Goal: Transaction & Acquisition: Obtain resource

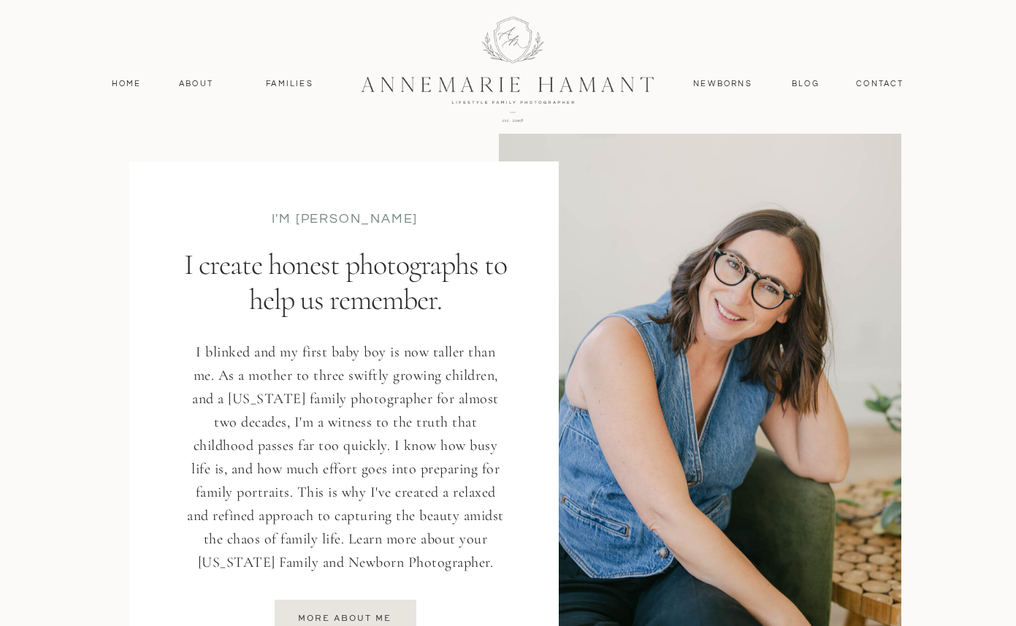
scroll to position [1787, 0]
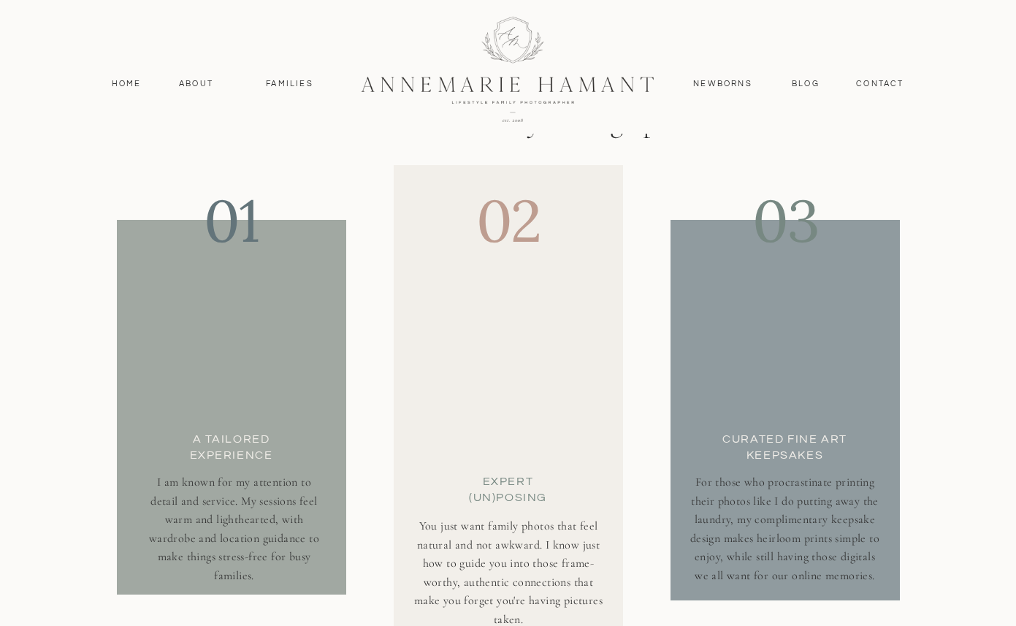
scroll to position [4830, 0]
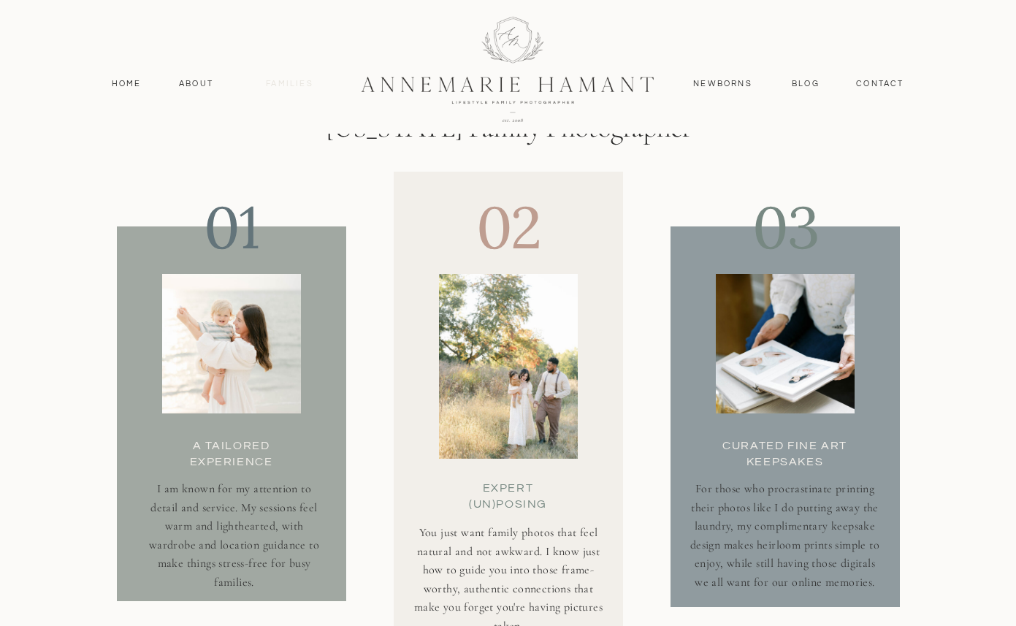
click at [292, 81] on nav "Families" at bounding box center [290, 83] width 66 height 13
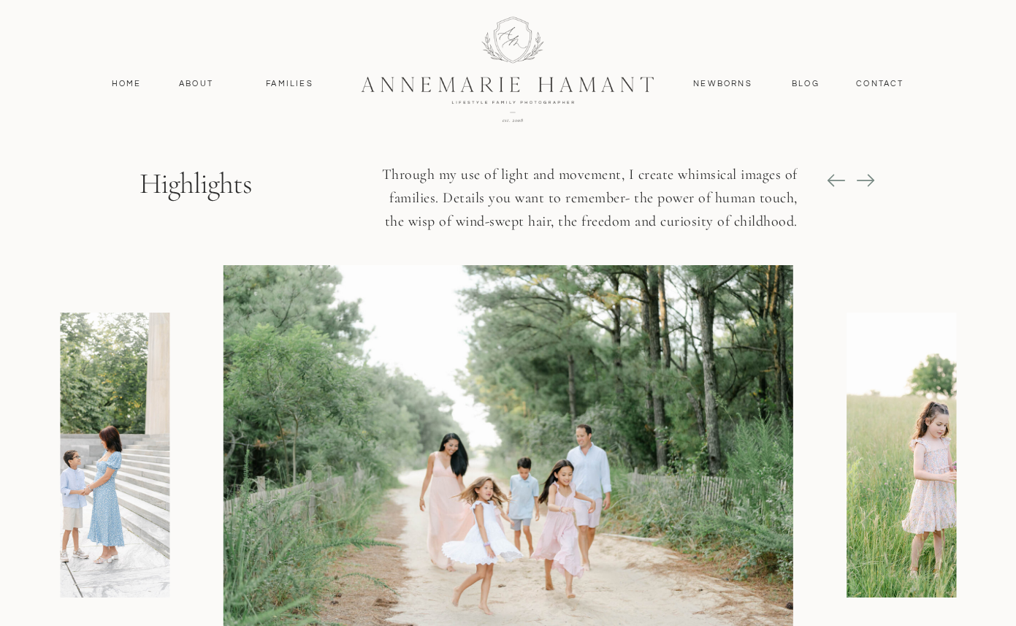
scroll to position [1628, 0]
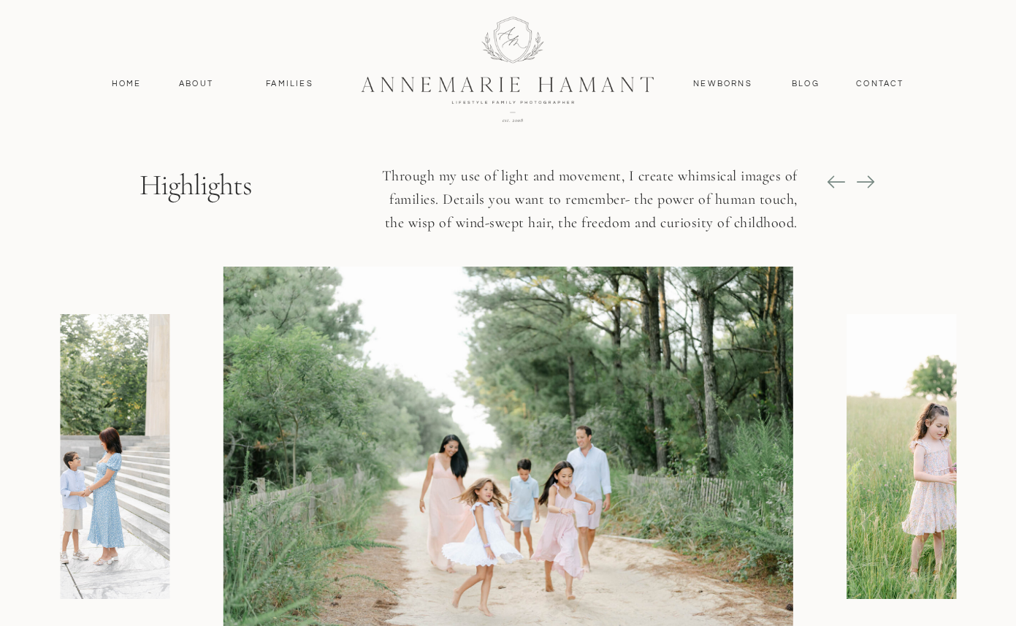
click at [869, 182] on icon at bounding box center [865, 182] width 20 height 20
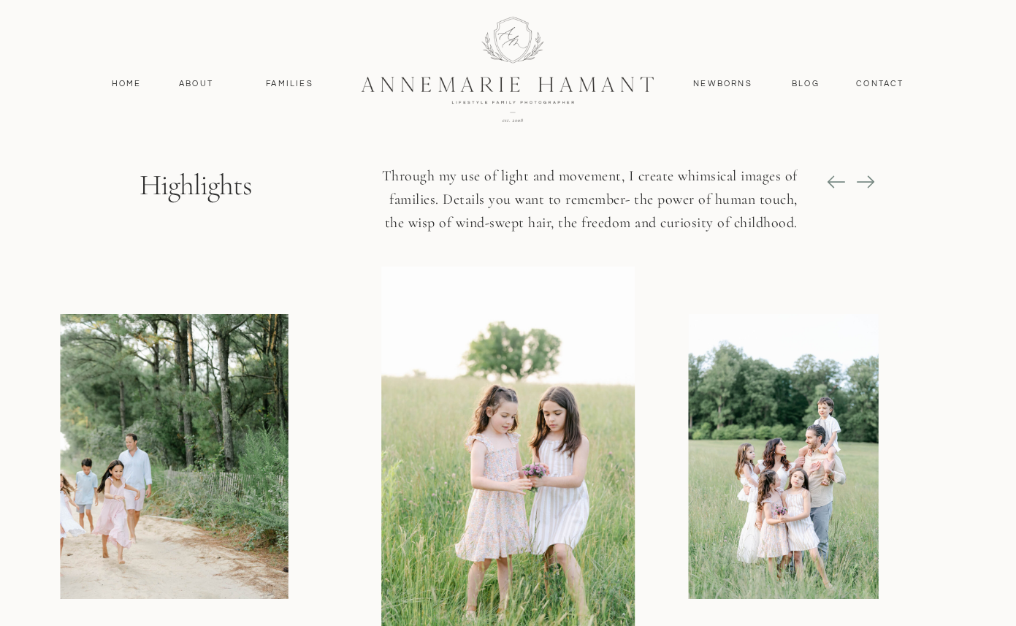
click at [869, 182] on icon at bounding box center [865, 182] width 20 height 20
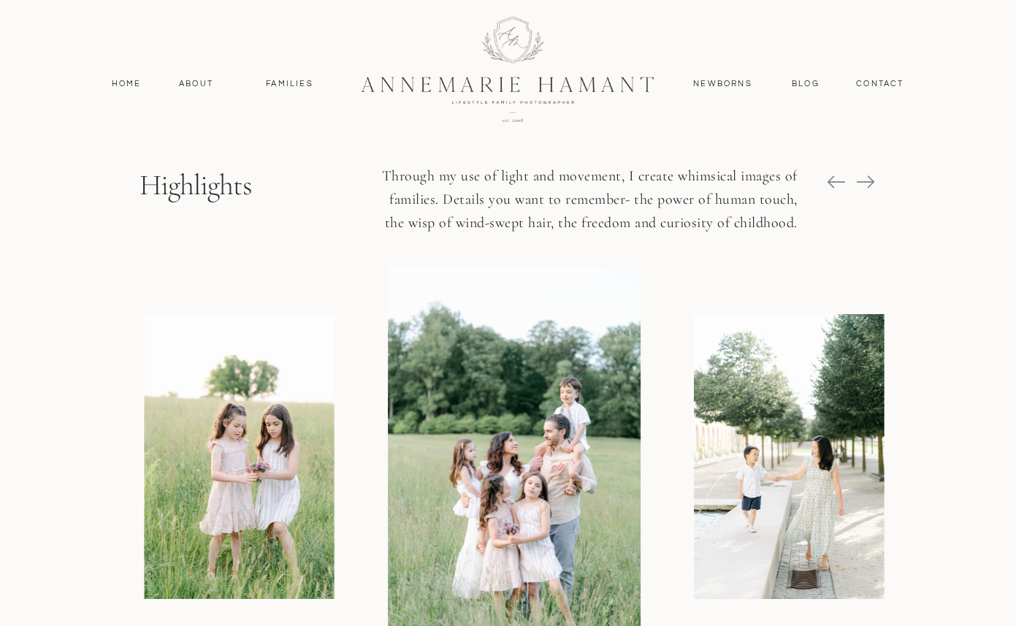
click at [869, 182] on icon at bounding box center [865, 181] width 18 height 1
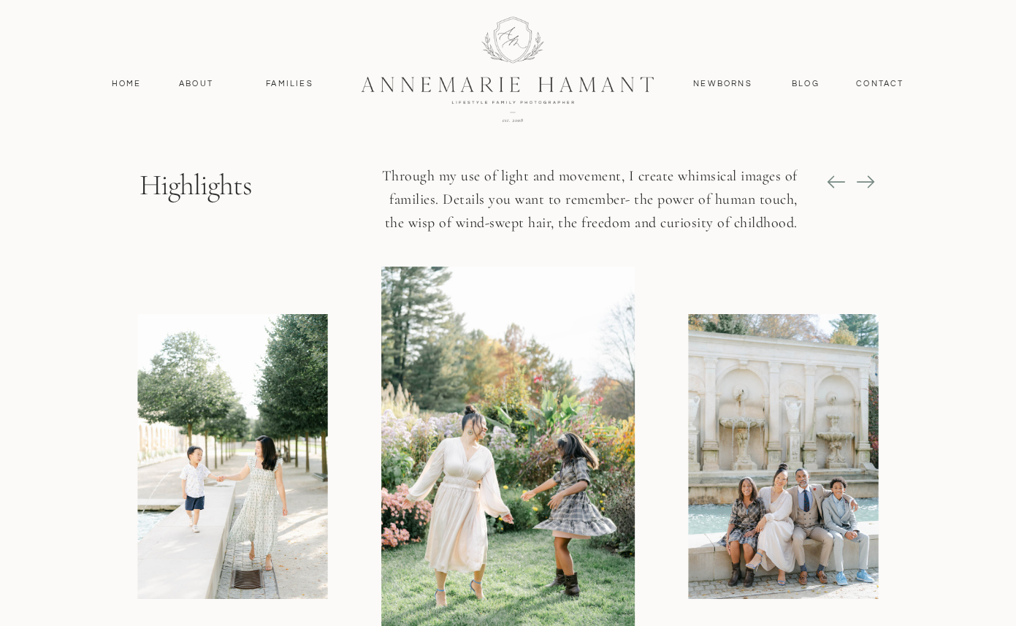
click at [869, 184] on icon at bounding box center [865, 182] width 20 height 20
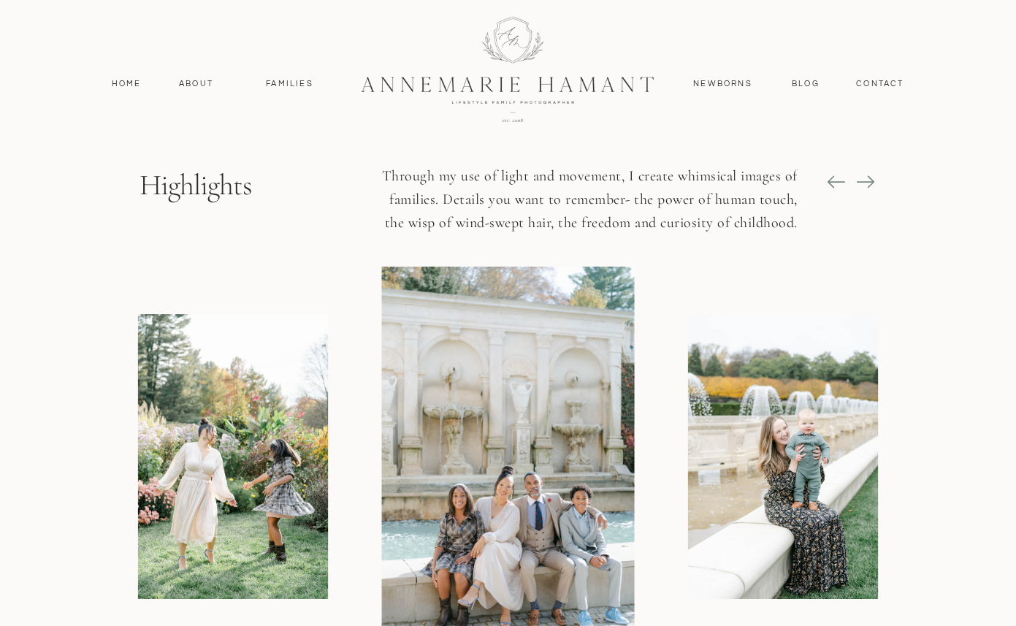
click at [868, 184] on icon at bounding box center [865, 182] width 20 height 20
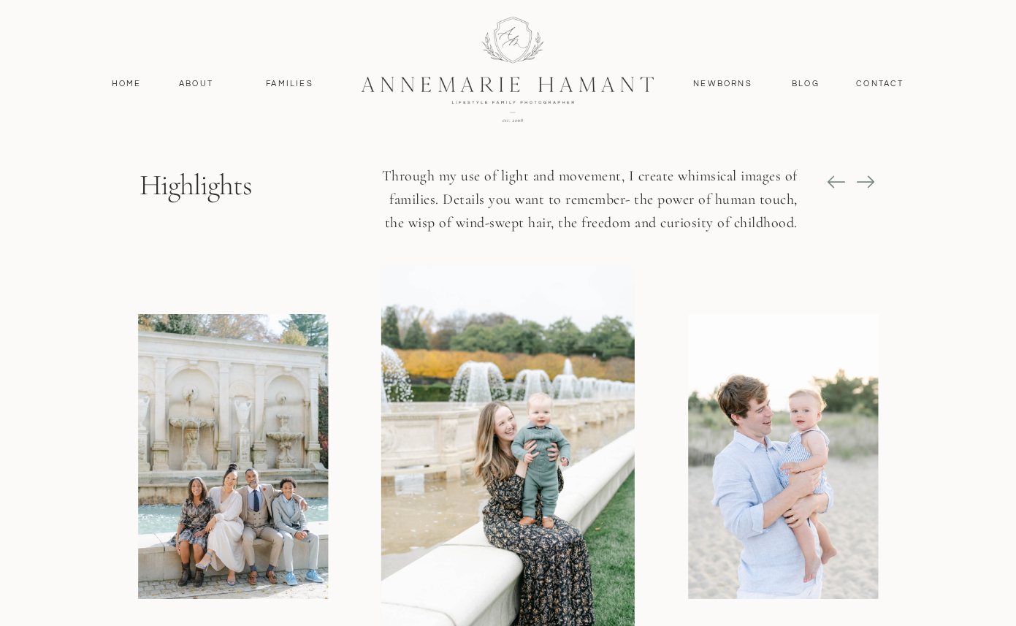
click at [867, 185] on icon at bounding box center [865, 182] width 20 height 20
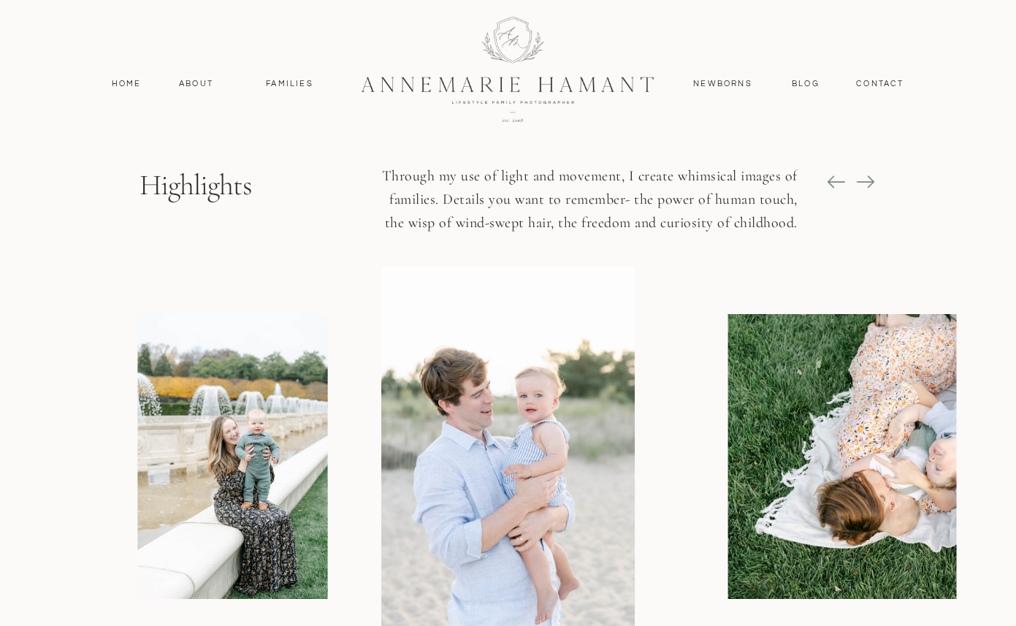
click at [867, 185] on icon at bounding box center [865, 182] width 20 height 20
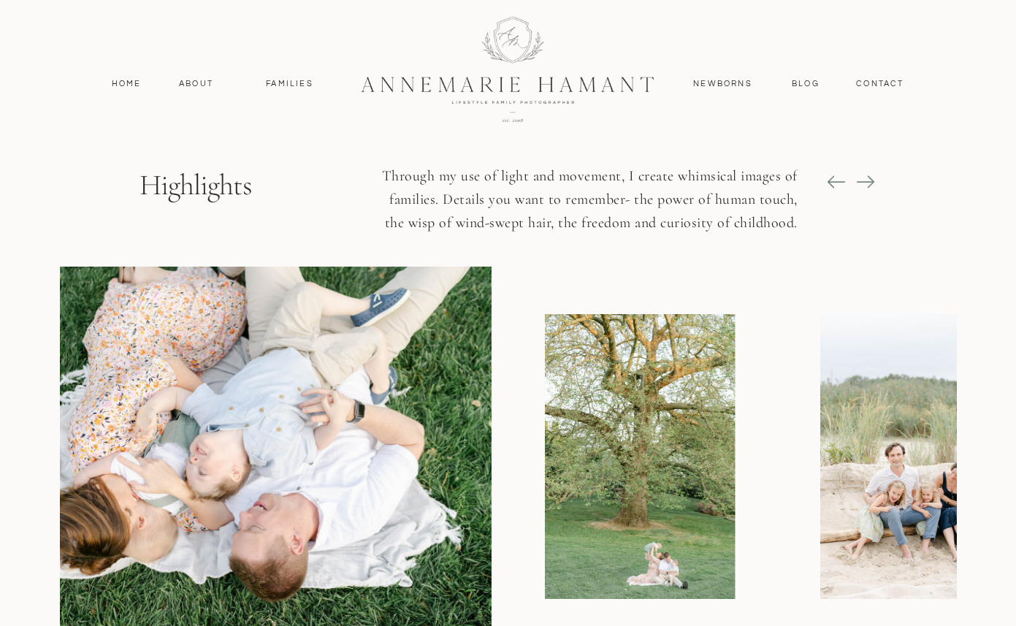
click at [310, 375] on img at bounding box center [207, 457] width 570 height 380
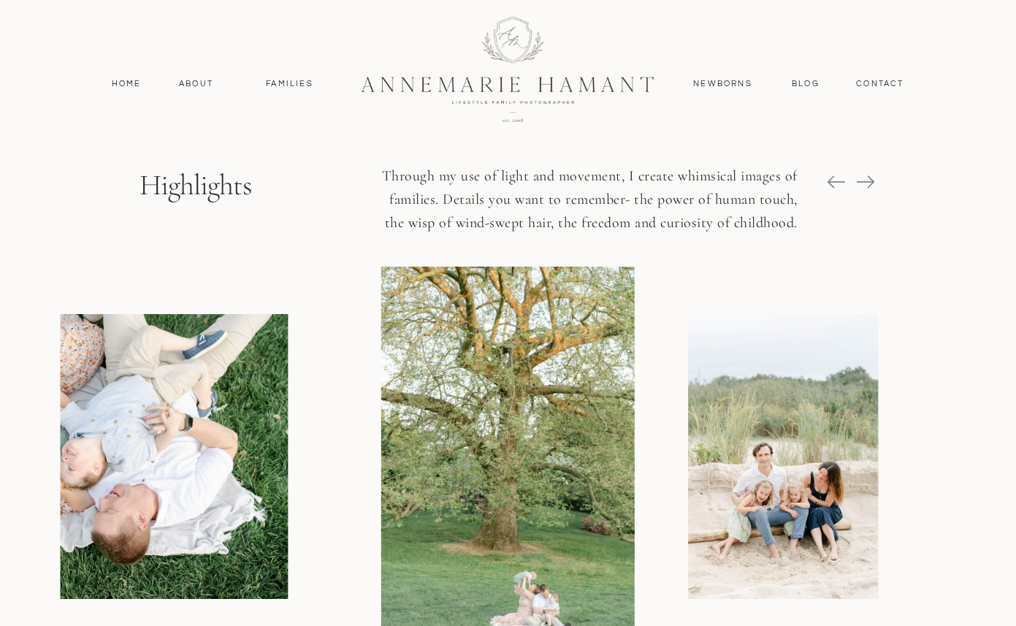
click at [871, 177] on icon at bounding box center [865, 182] width 20 height 20
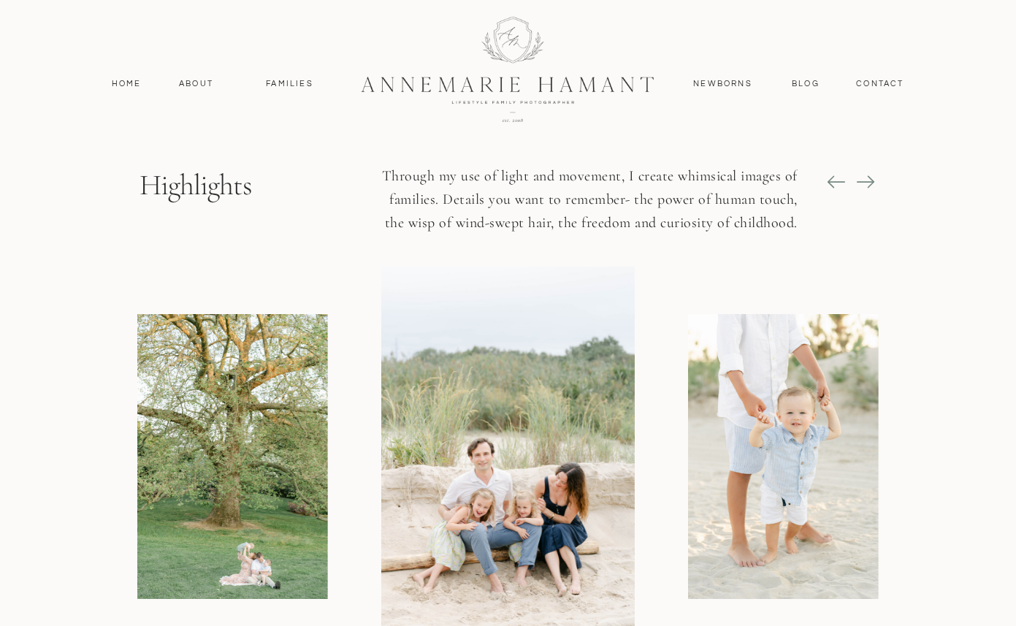
click at [864, 184] on icon at bounding box center [865, 182] width 20 height 20
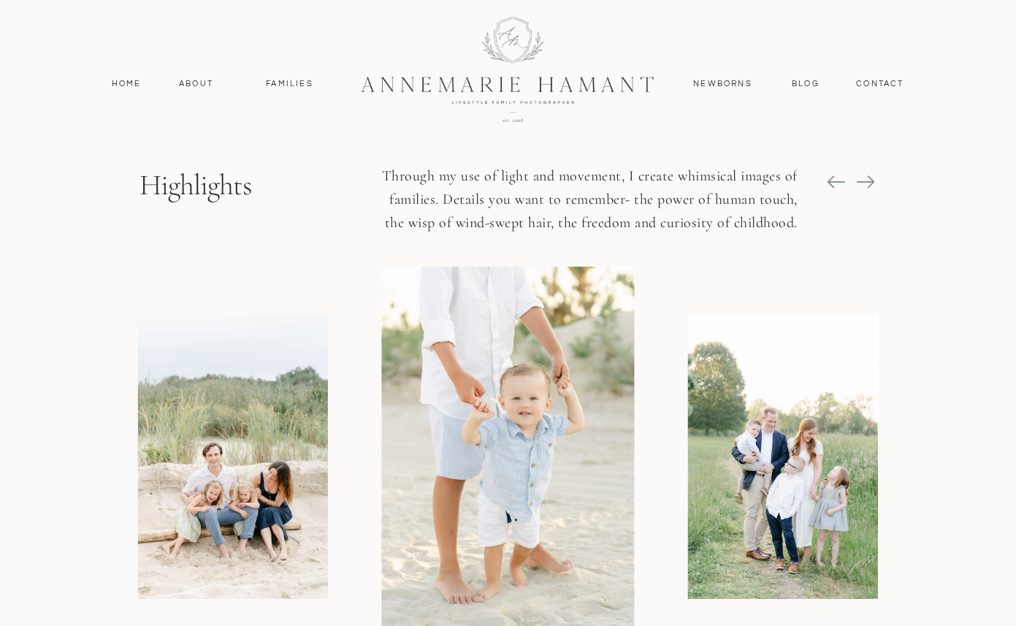
click at [863, 185] on icon at bounding box center [865, 182] width 20 height 20
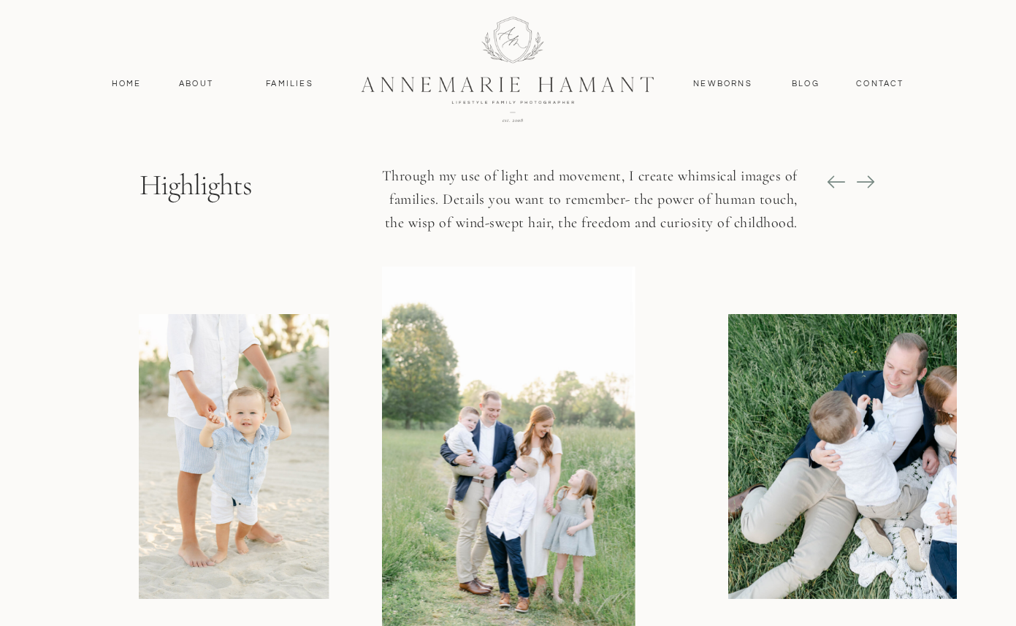
click at [863, 185] on icon at bounding box center [865, 182] width 20 height 20
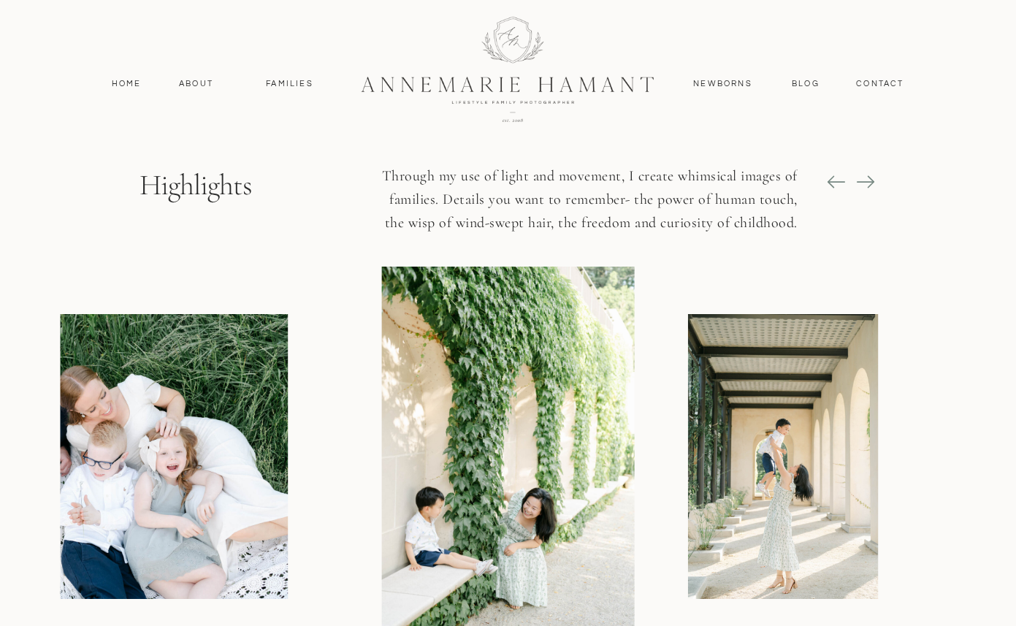
click at [863, 186] on icon at bounding box center [865, 182] width 20 height 20
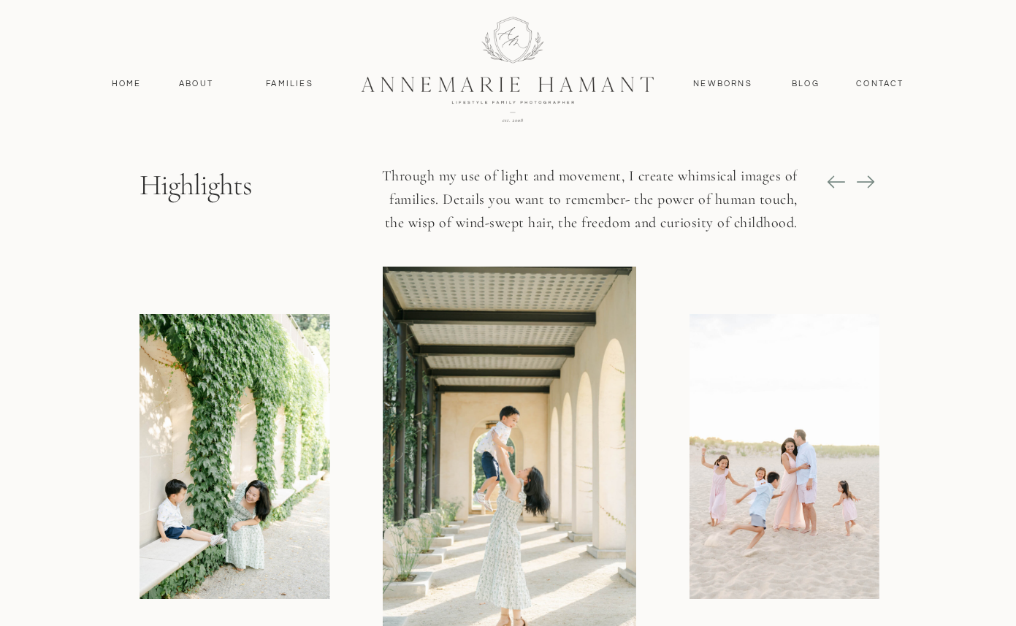
click at [863, 186] on icon at bounding box center [865, 182] width 20 height 20
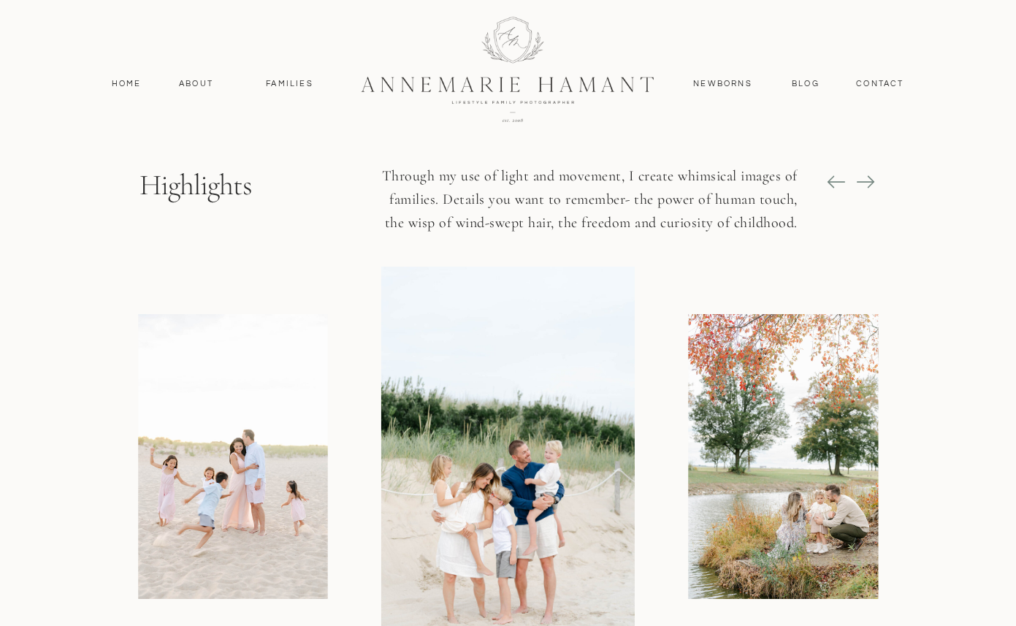
click at [863, 186] on icon at bounding box center [865, 182] width 20 height 20
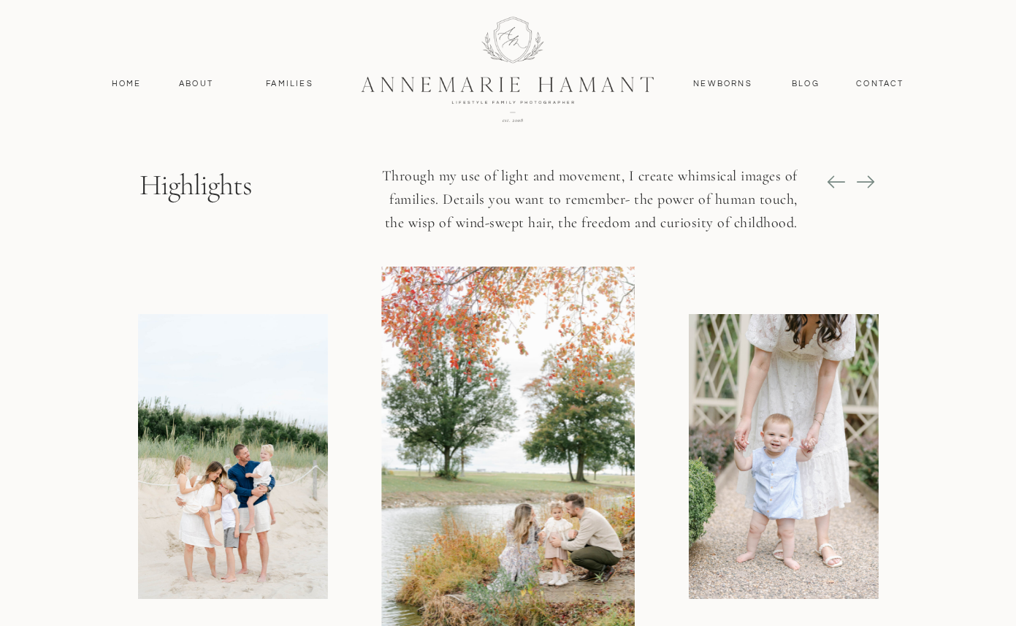
click at [863, 188] on icon at bounding box center [865, 182] width 20 height 20
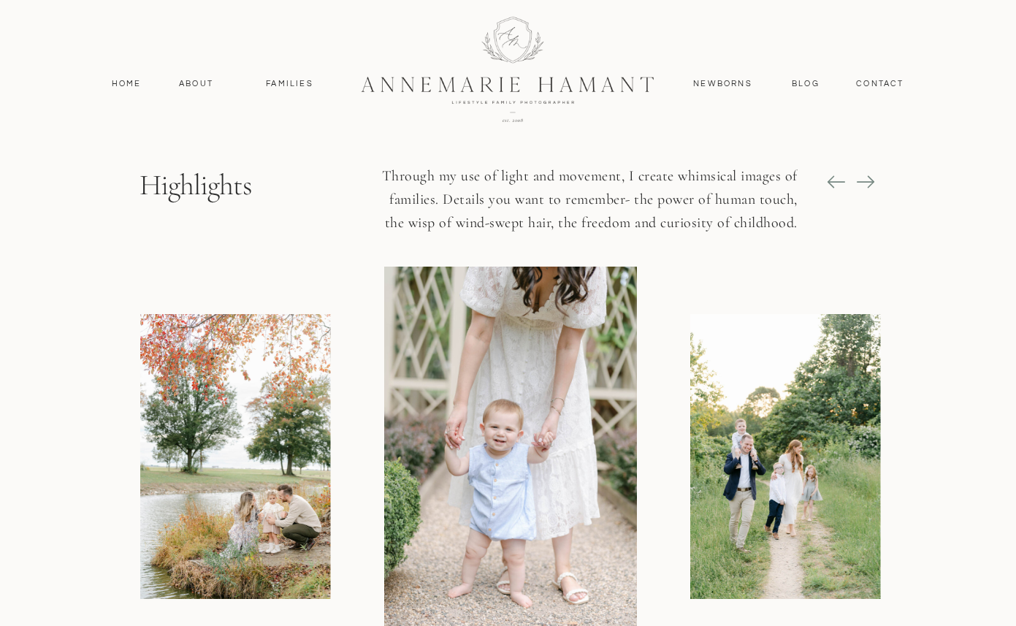
click at [863, 188] on icon at bounding box center [865, 182] width 20 height 20
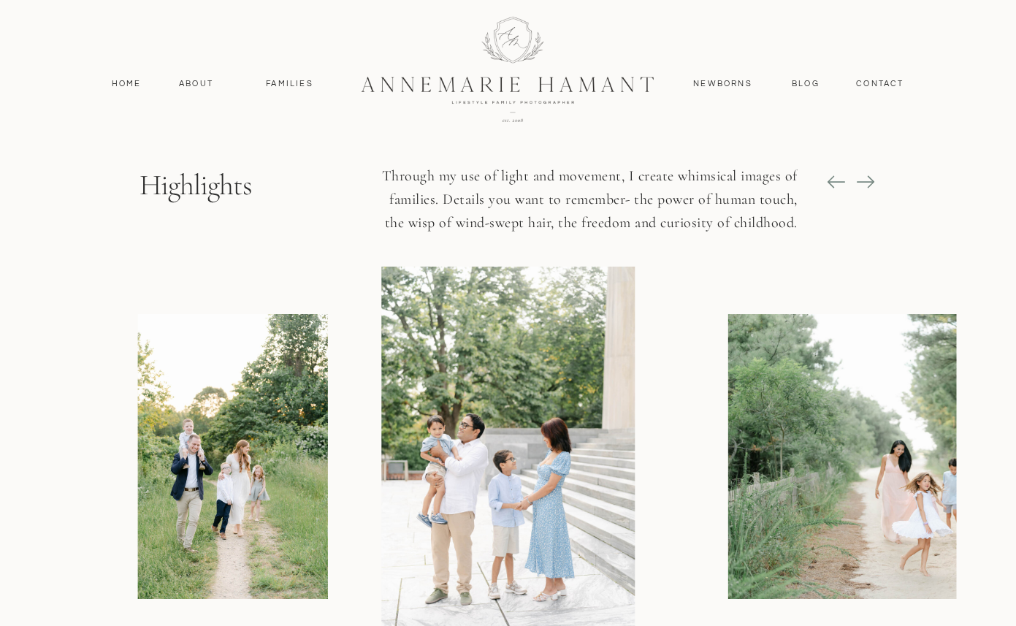
click at [863, 187] on icon at bounding box center [865, 182] width 20 height 20
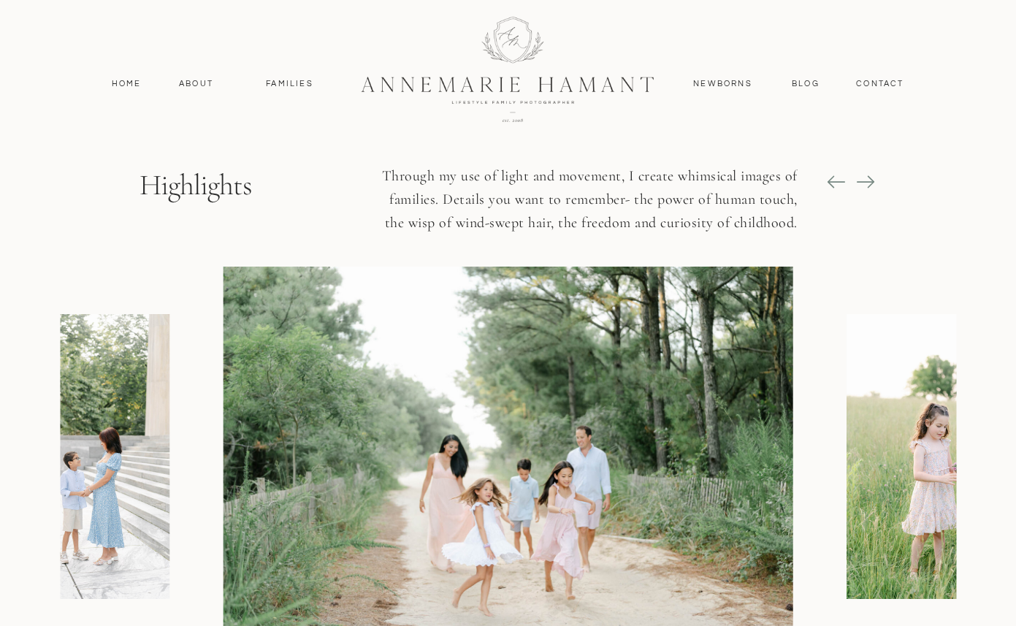
click at [863, 186] on icon at bounding box center [865, 182] width 20 height 20
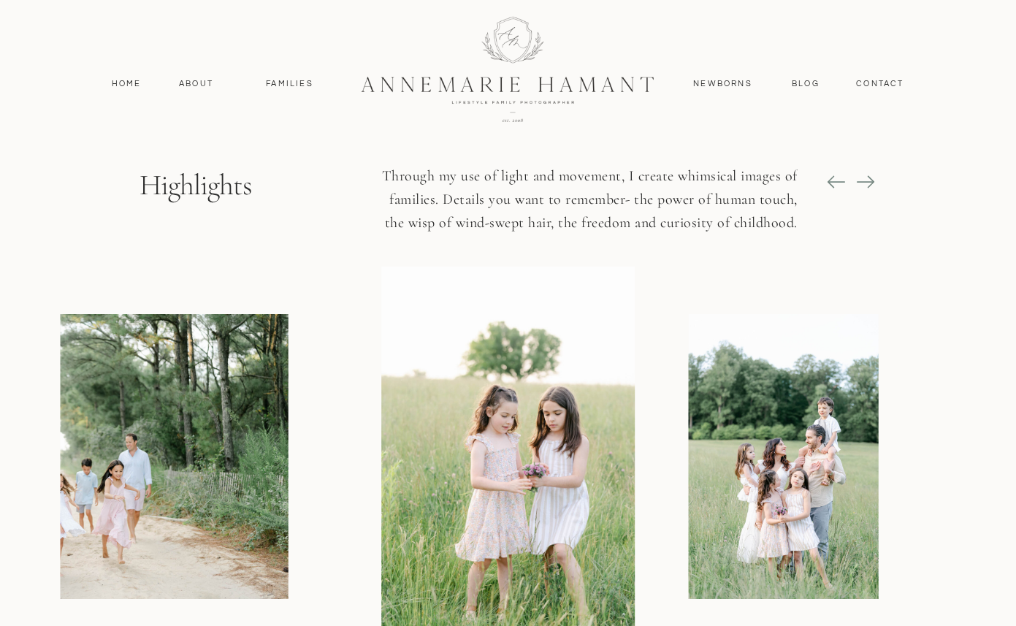
click at [866, 186] on icon at bounding box center [865, 182] width 20 height 20
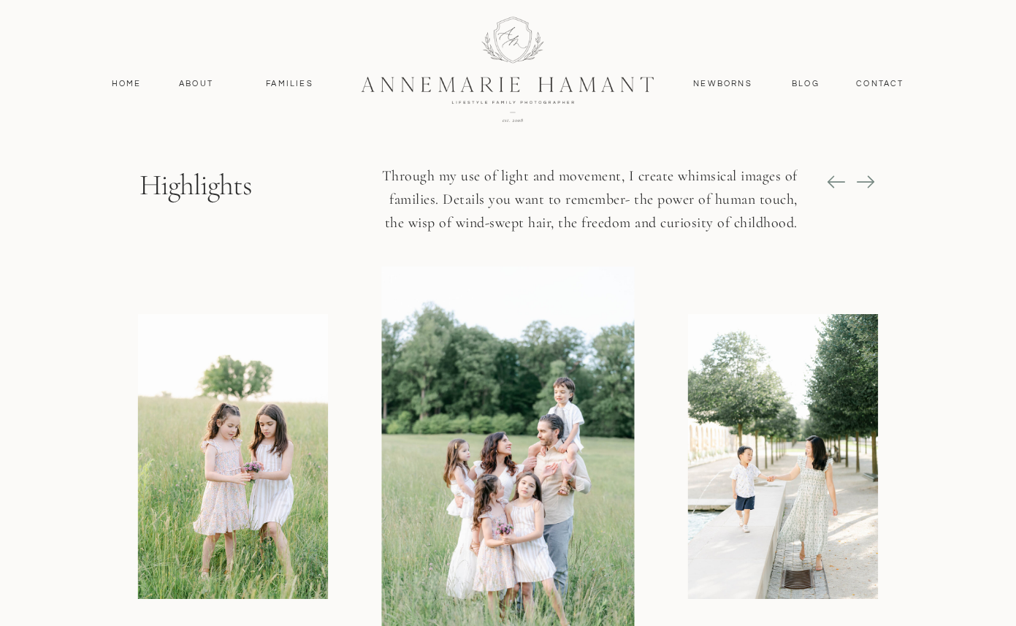
click at [865, 188] on icon at bounding box center [865, 182] width 20 height 20
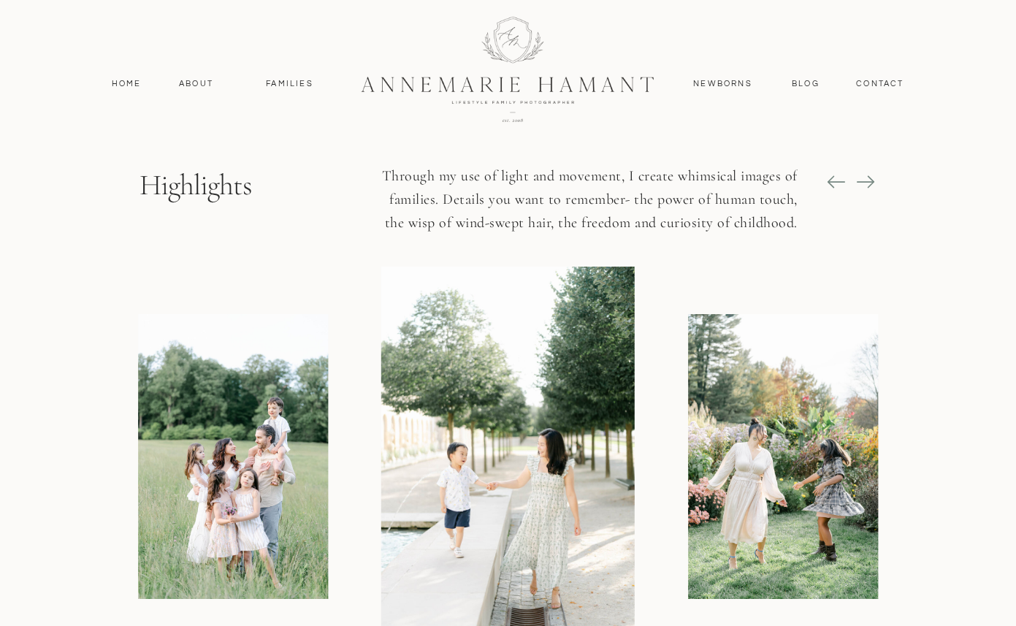
click at [864, 188] on icon at bounding box center [865, 182] width 20 height 20
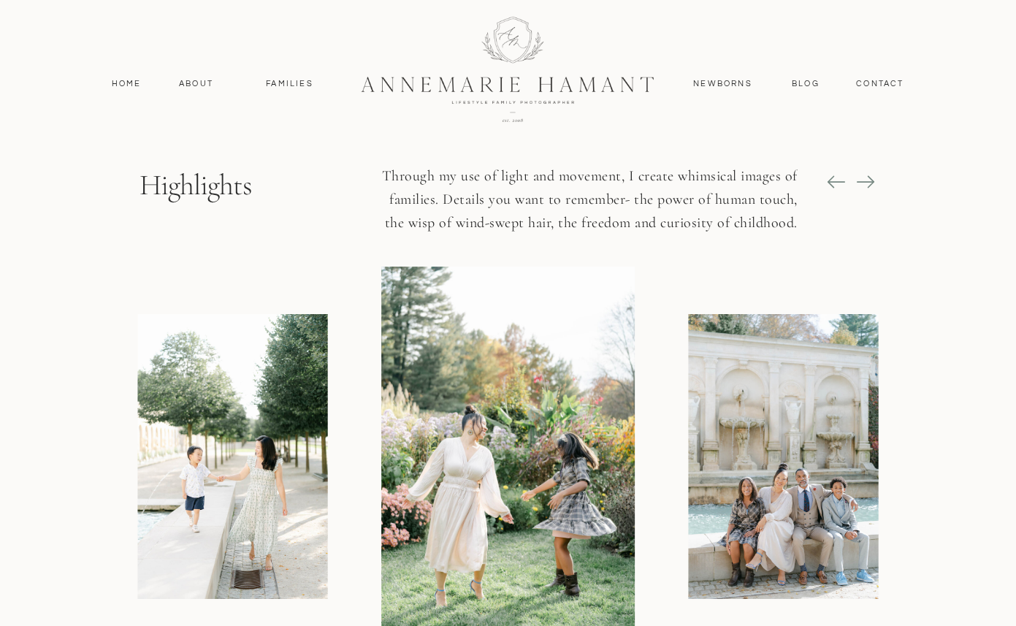
click at [864, 188] on icon at bounding box center [865, 182] width 20 height 20
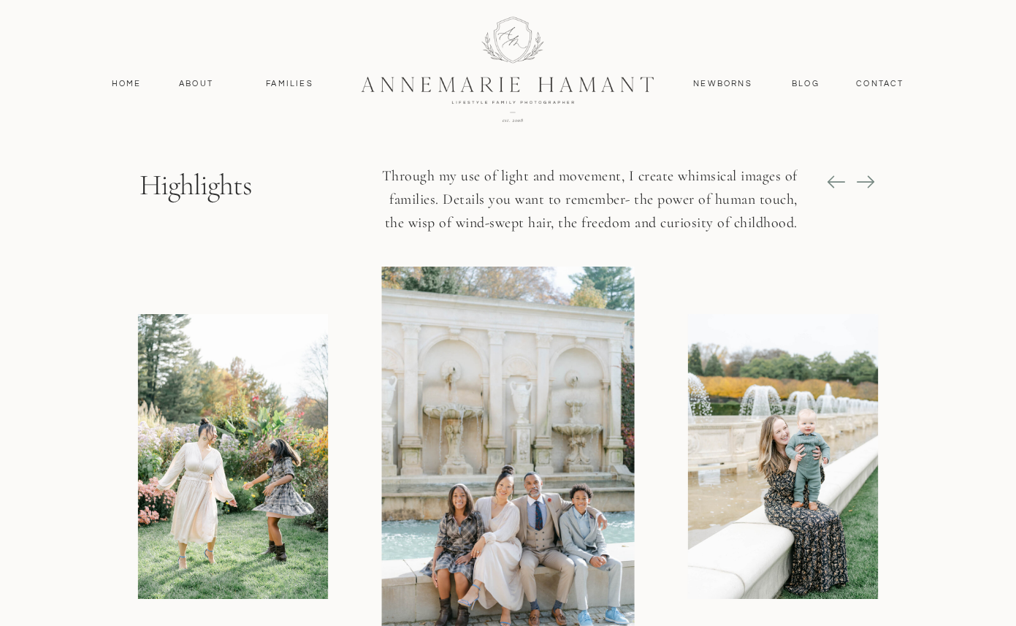
click at [862, 188] on icon at bounding box center [865, 182] width 20 height 20
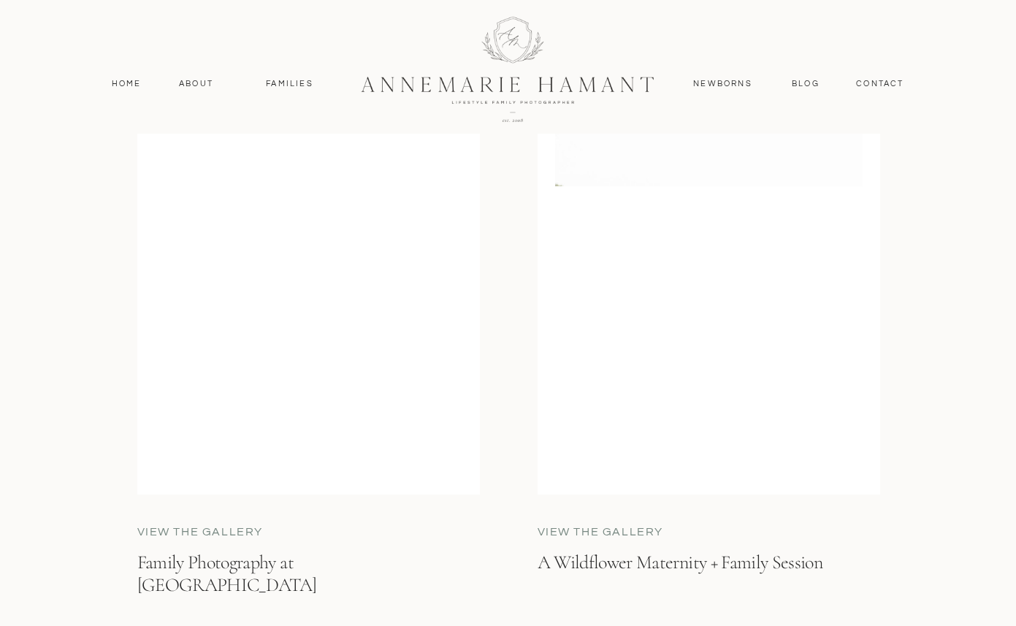
scroll to position [3874, 0]
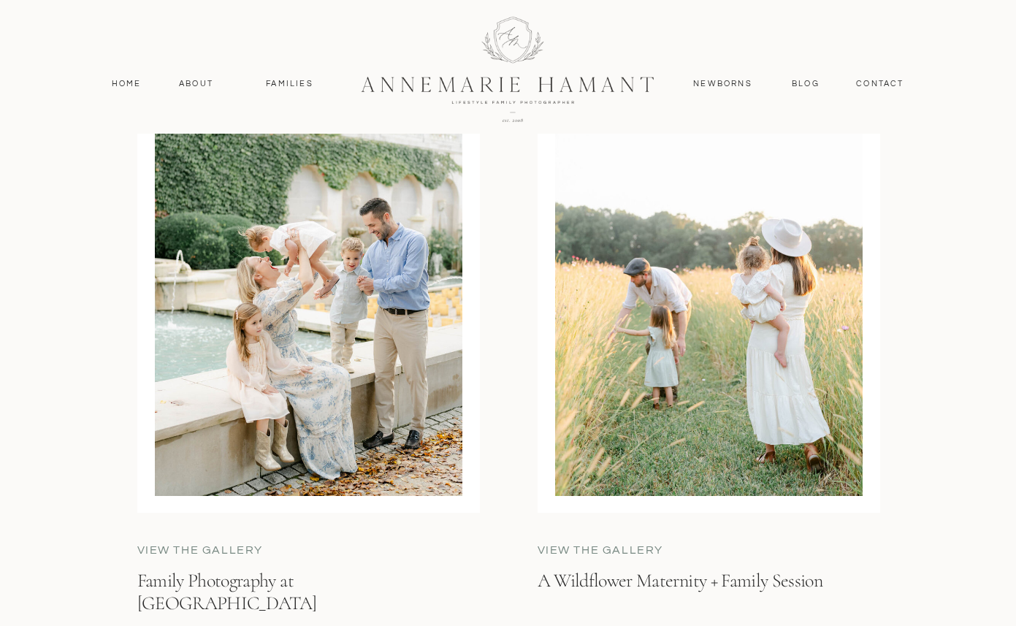
click at [332, 359] on div at bounding box center [309, 296] width 308 height 400
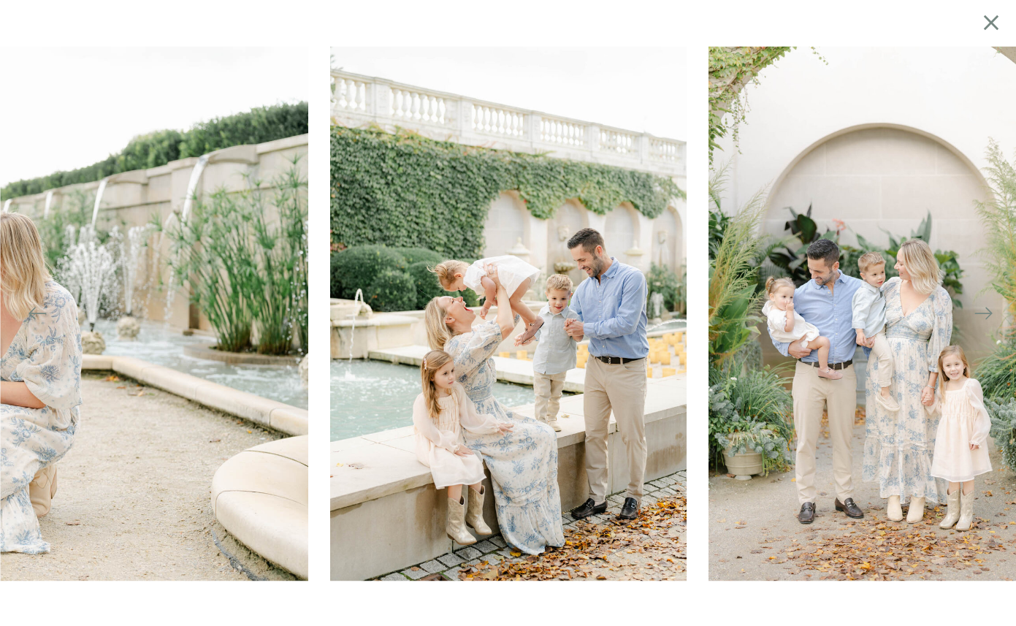
scroll to position [5187, 0]
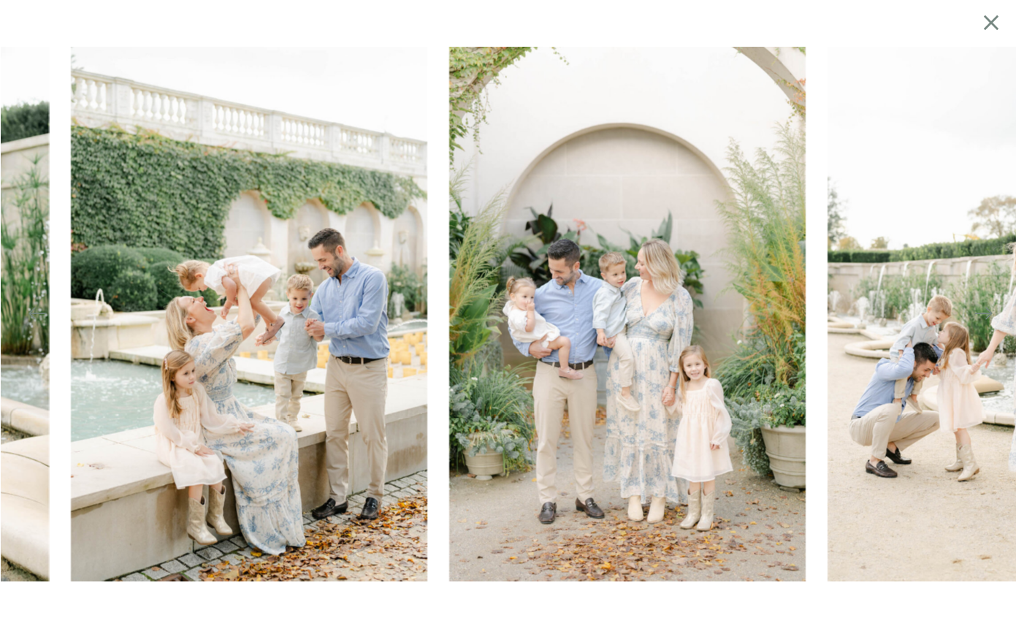
click at [503, 260] on img at bounding box center [627, 313] width 356 height 535
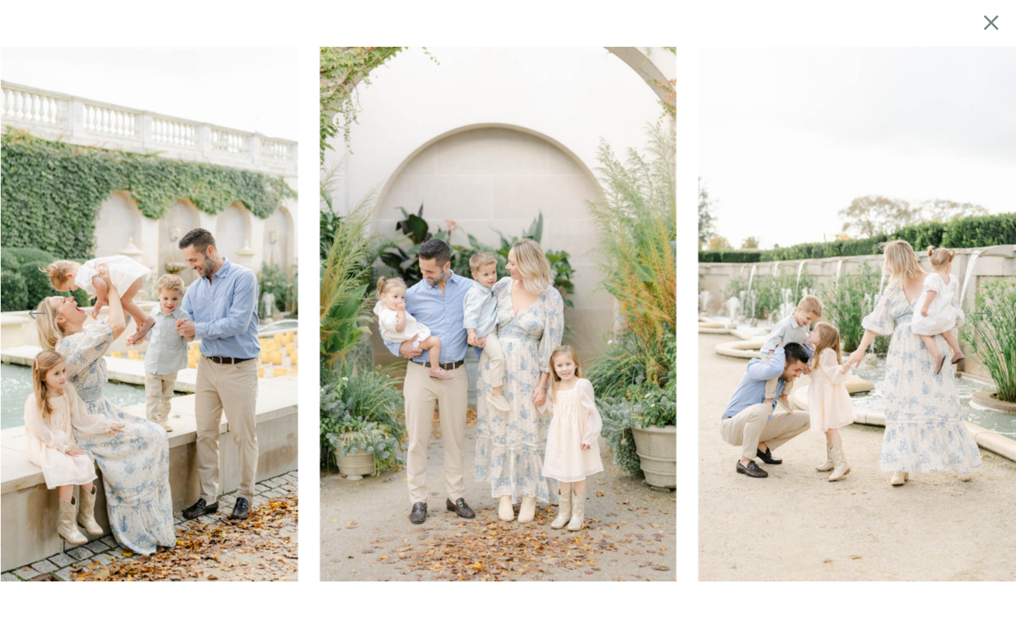
click at [698, 304] on img at bounding box center [876, 313] width 356 height 535
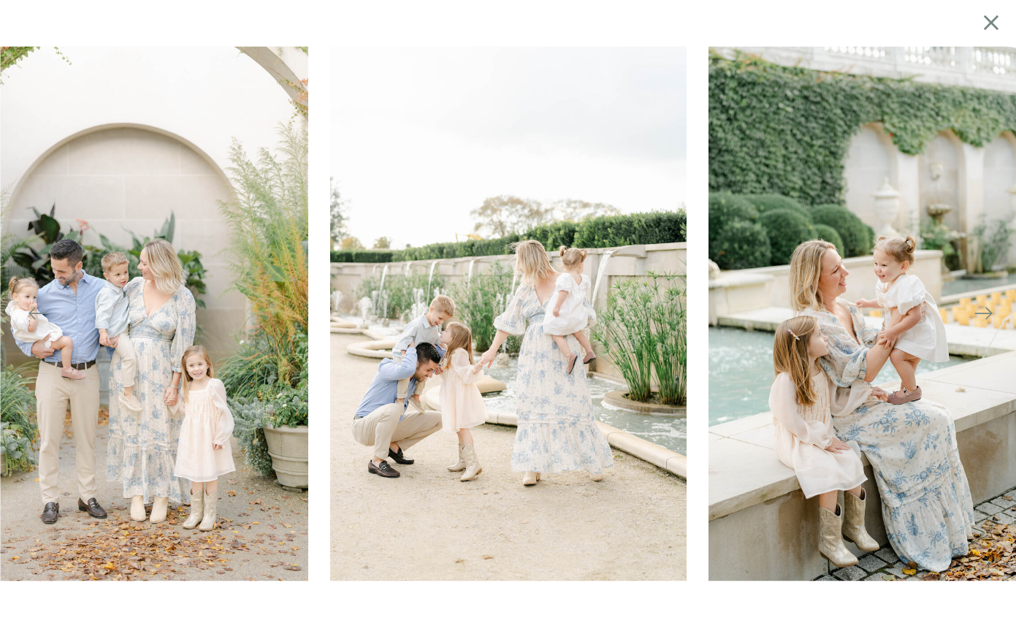
click at [709, 342] on img at bounding box center [887, 313] width 356 height 535
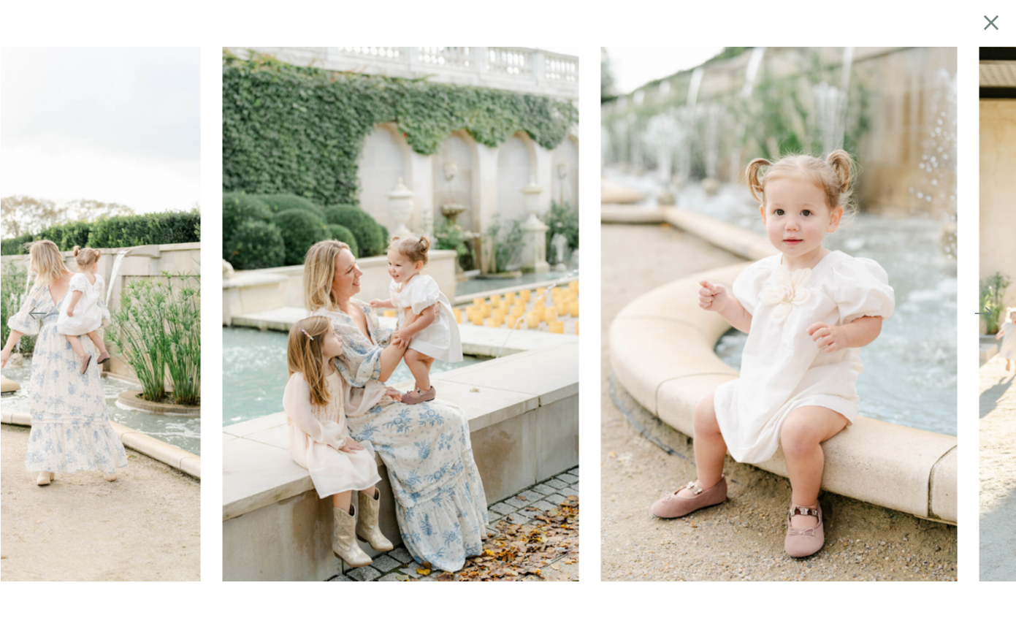
click at [627, 363] on img at bounding box center [778, 313] width 356 height 535
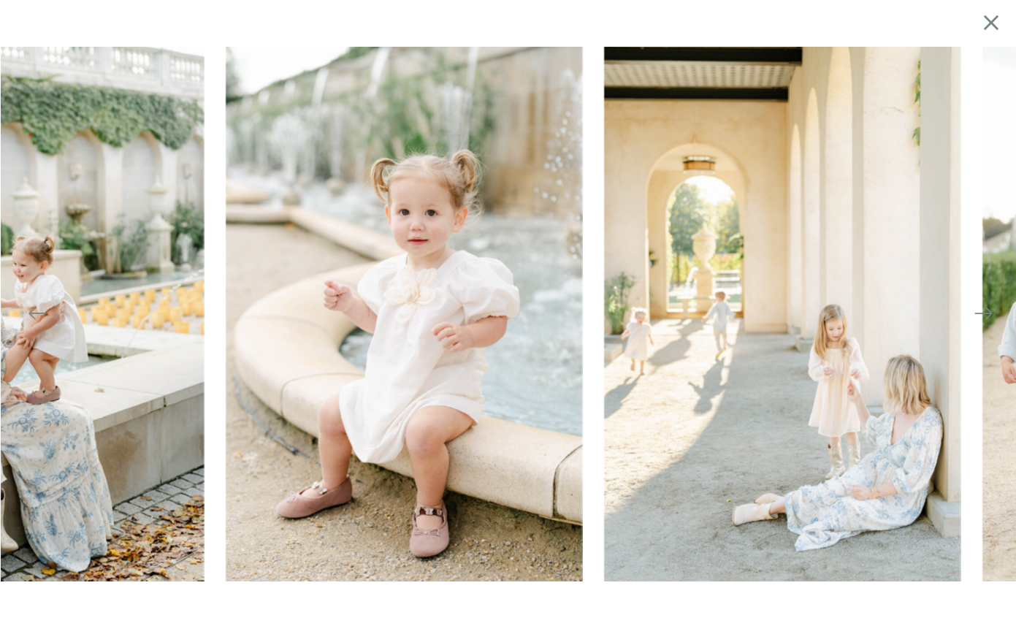
click at [652, 367] on img at bounding box center [782, 313] width 356 height 535
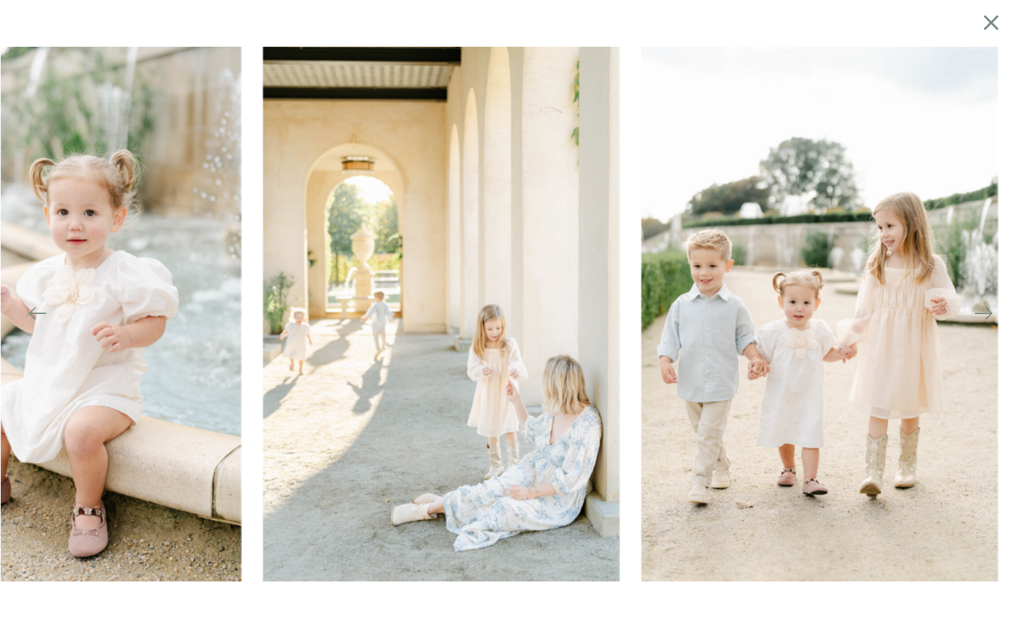
click at [661, 369] on img at bounding box center [819, 313] width 356 height 535
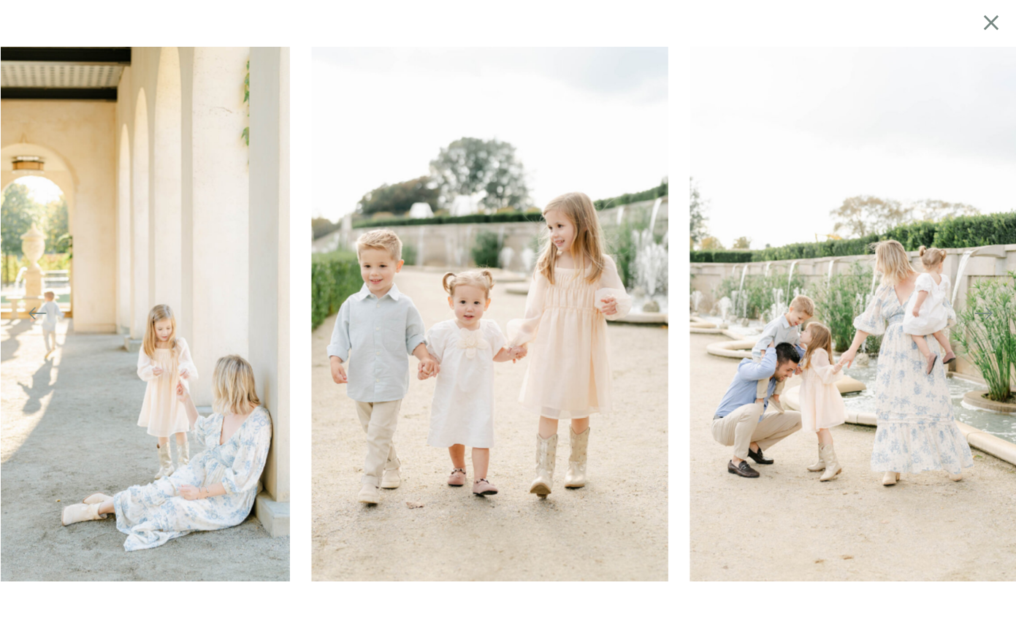
click at [690, 387] on img at bounding box center [868, 313] width 356 height 535
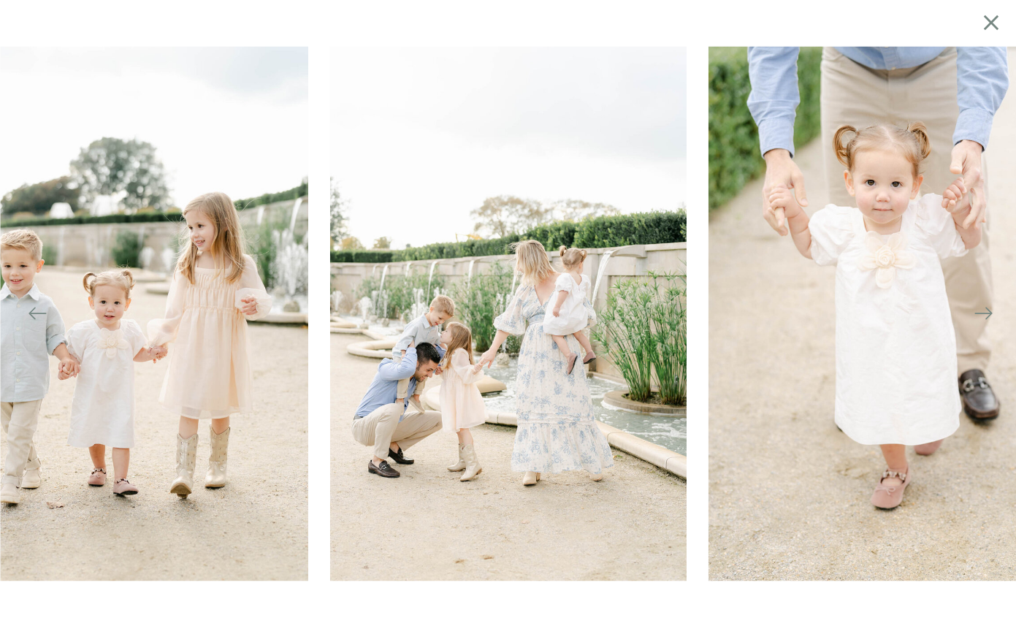
click at [709, 381] on img at bounding box center [887, 313] width 356 height 535
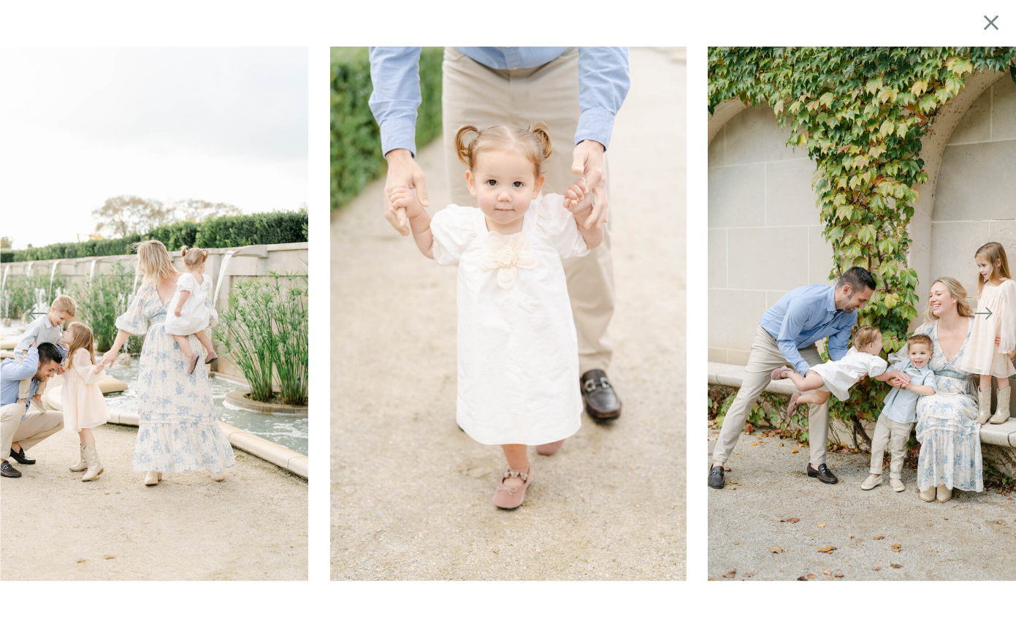
click at [708, 356] on img at bounding box center [886, 313] width 356 height 535
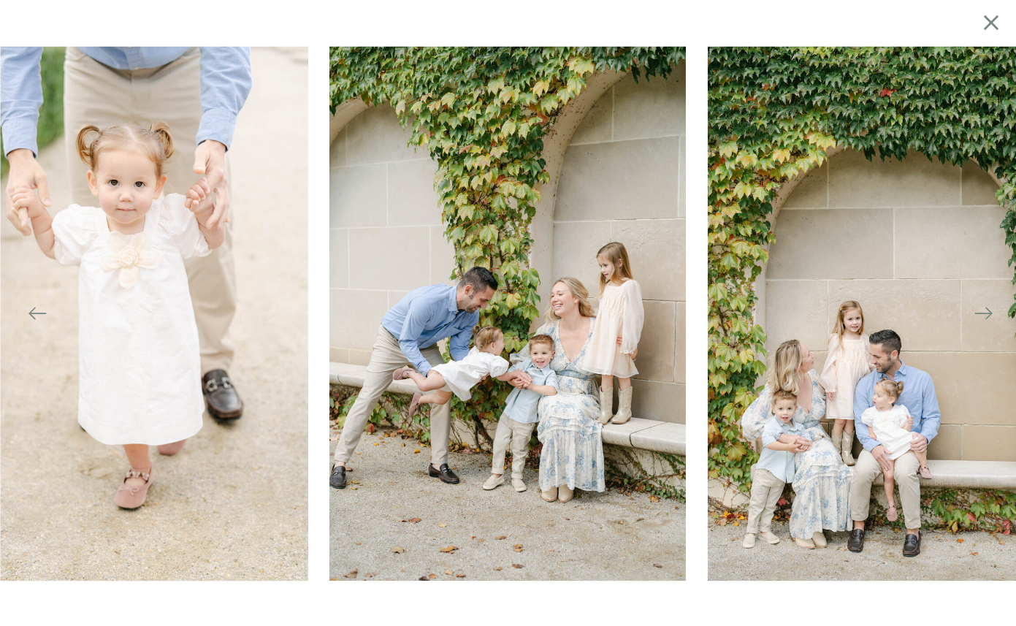
click at [708, 357] on img at bounding box center [886, 313] width 356 height 535
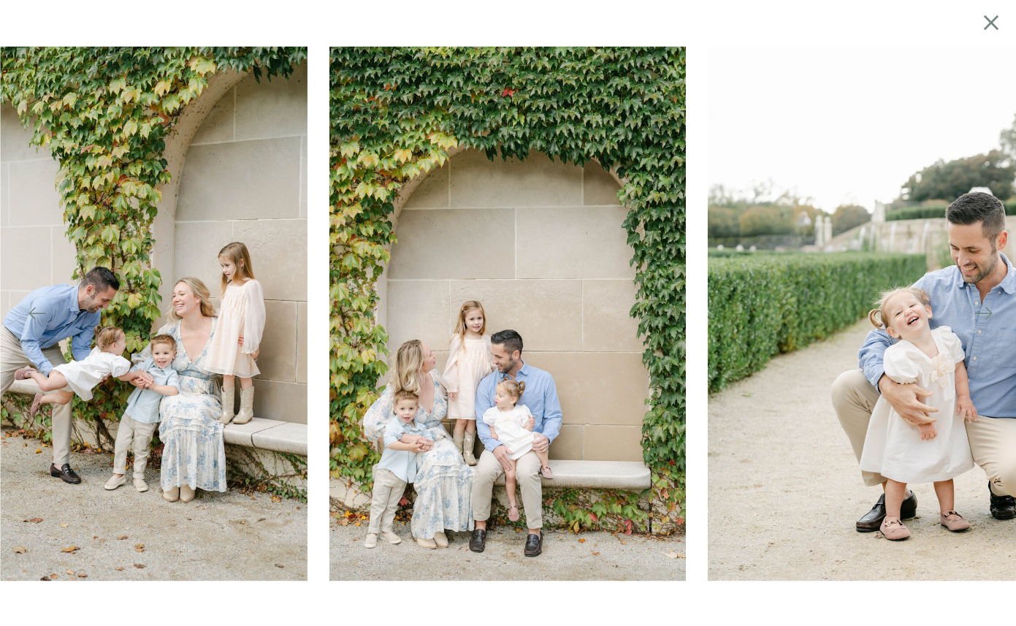
click at [992, 19] on icon at bounding box center [991, 22] width 26 height 28
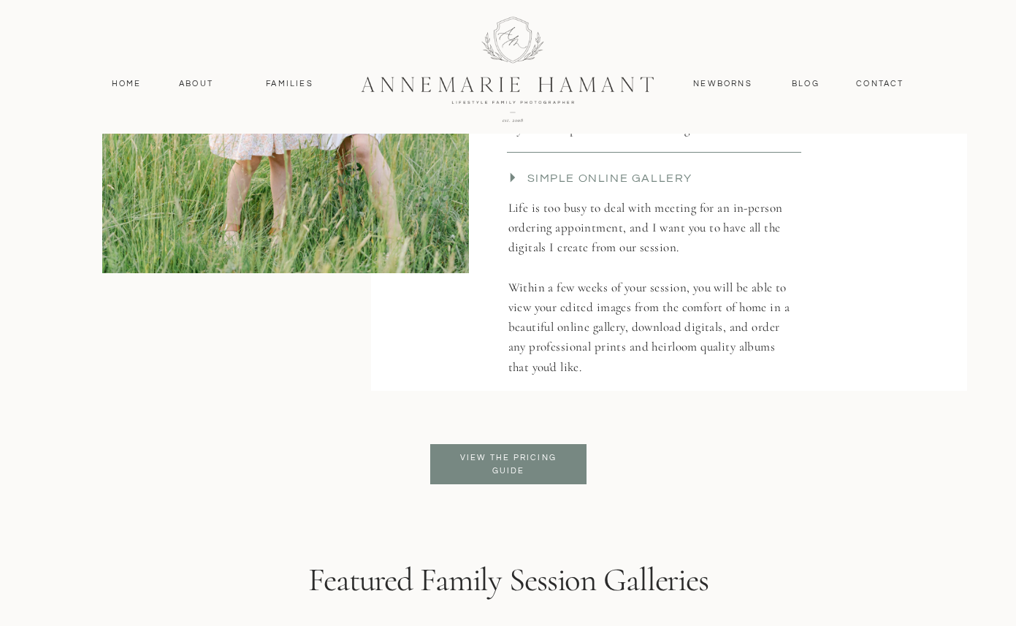
scroll to position [3311, 0]
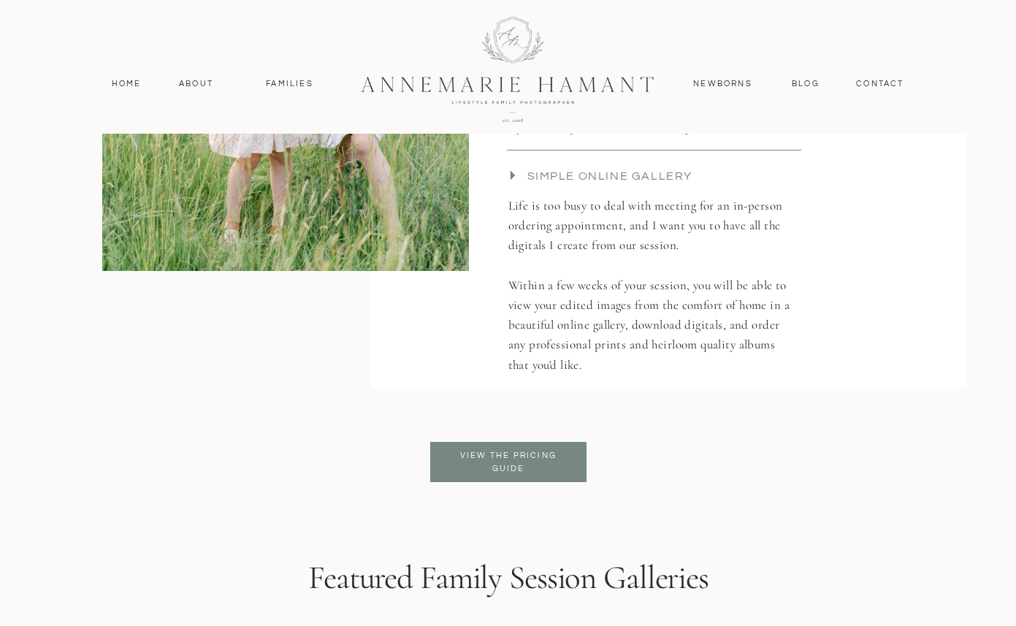
click at [511, 465] on p "View the pricing guide" at bounding box center [508, 462] width 119 height 26
